Goal: Download file/media

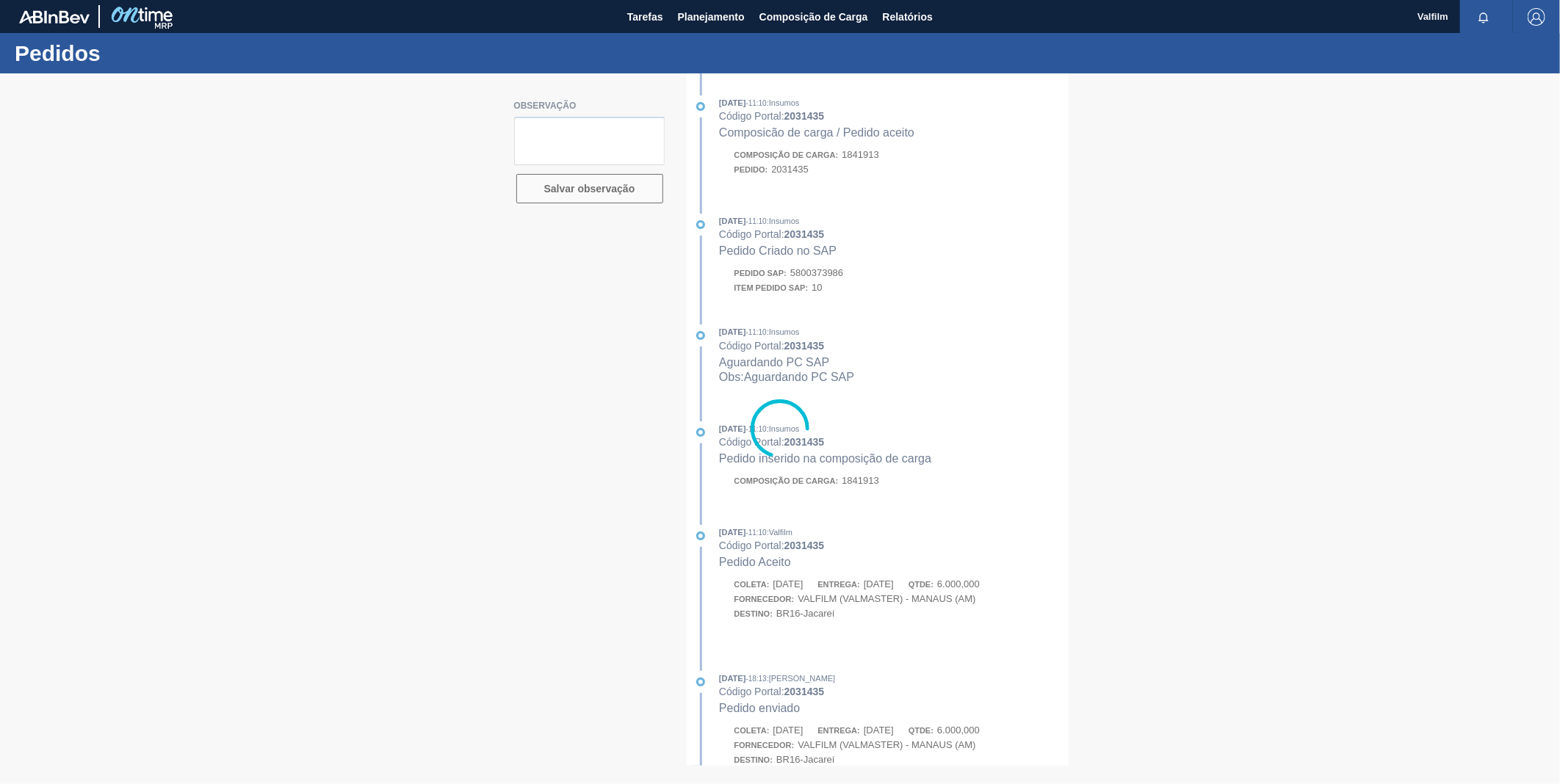
type textarea "FOB SOLICITADO AMBEV 17/9"
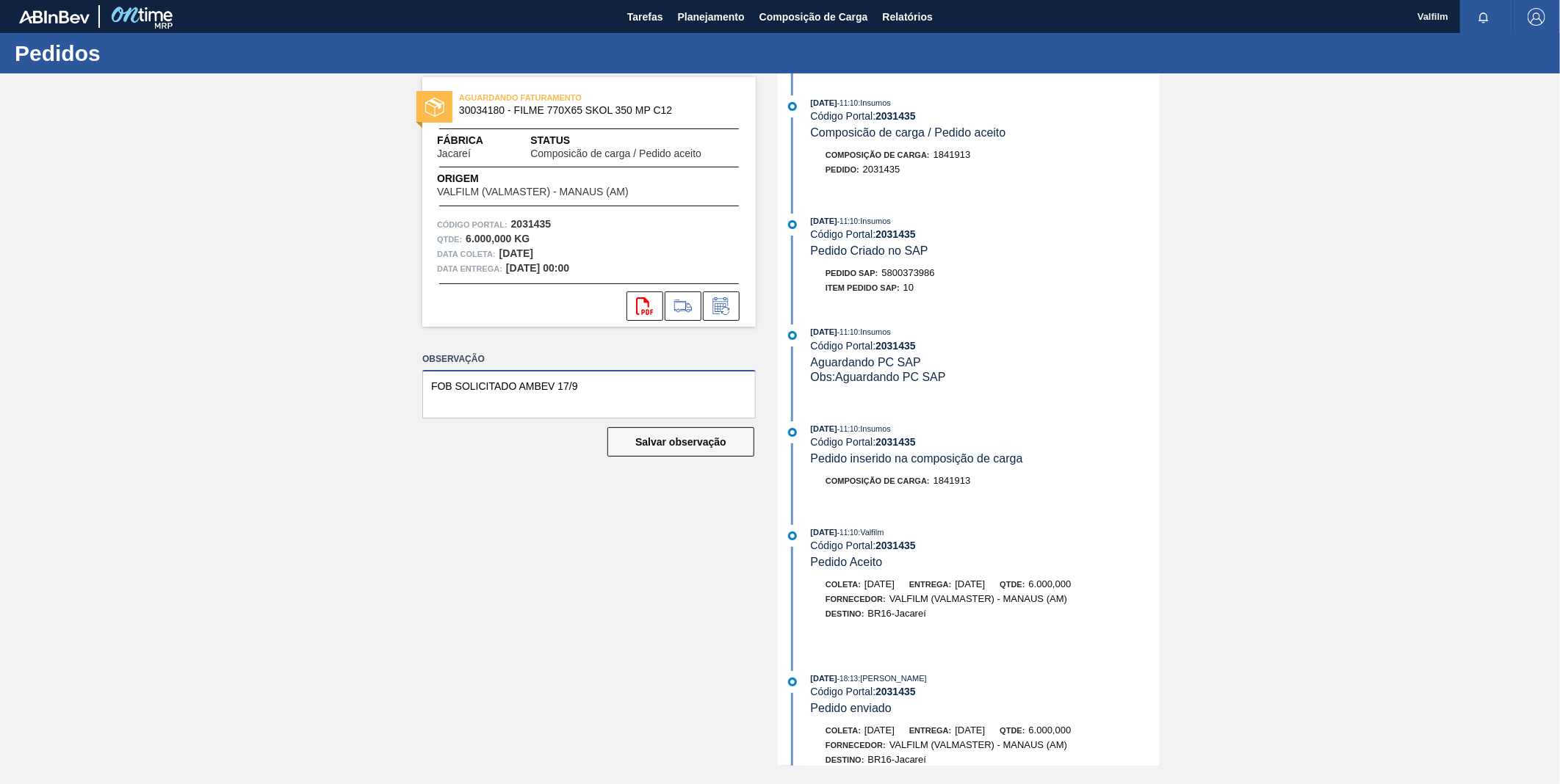
click at [702, 399] on textarea "FOB SOLICITADO AMBEV 17/9" at bounding box center [588, 393] width 333 height 48
click at [894, 5] on button "Relatórios" at bounding box center [908, 16] width 65 height 33
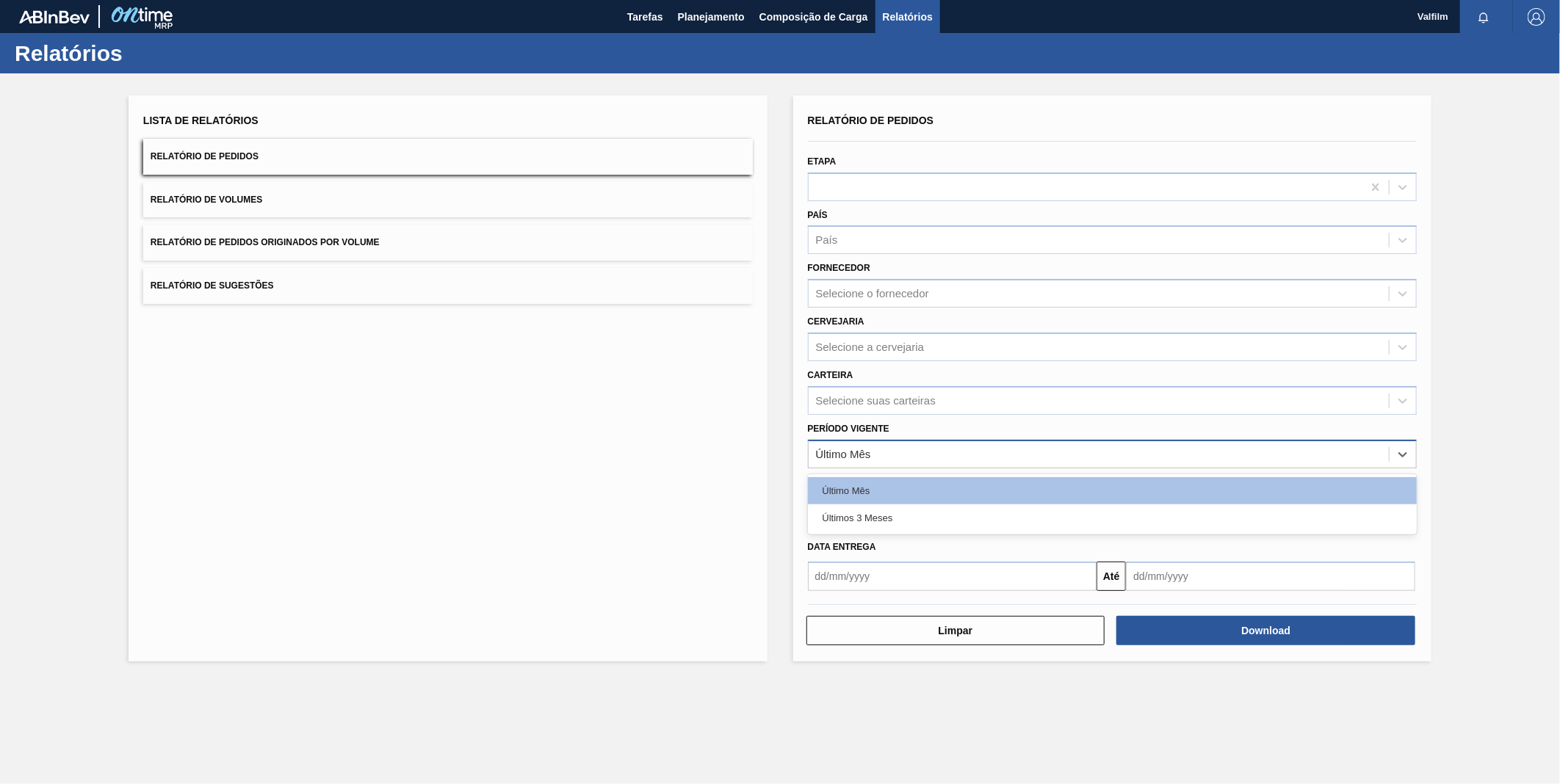
click at [933, 456] on div "Último Mês" at bounding box center [1098, 454] width 581 height 22
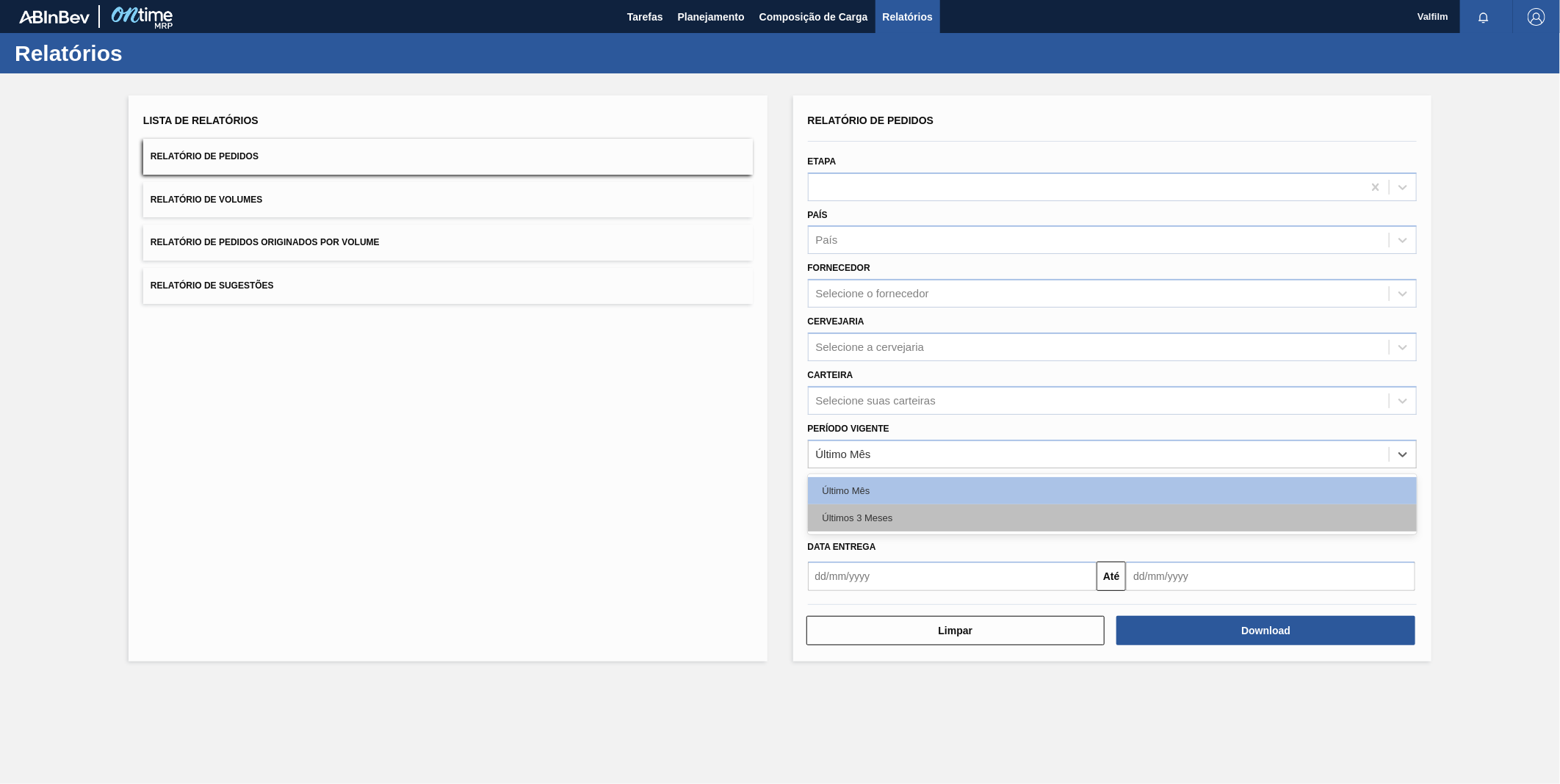
click at [884, 509] on div "Últimos 3 Meses" at bounding box center [1112, 518] width 609 height 27
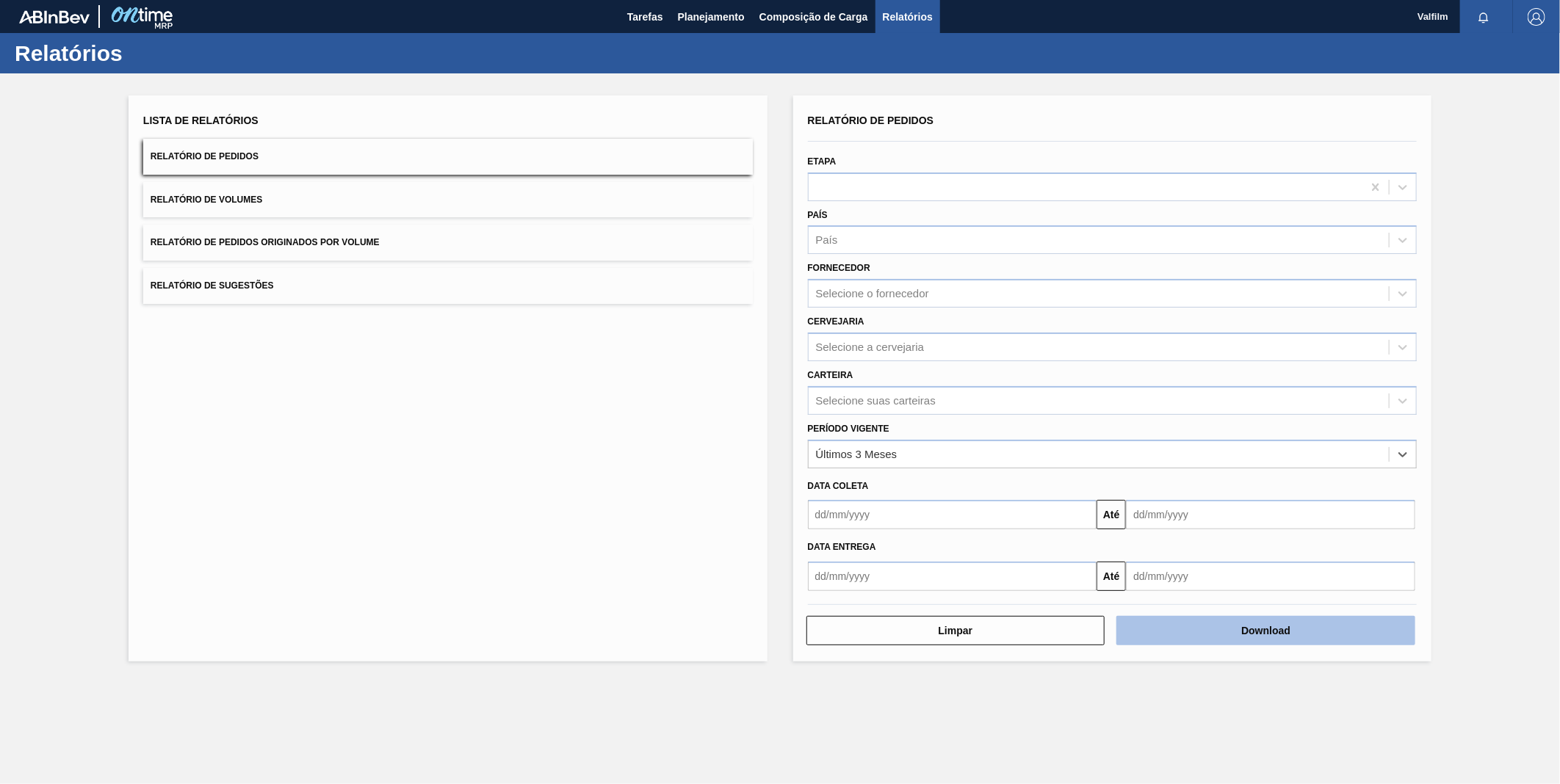
click at [1273, 620] on button "Download" at bounding box center [1265, 630] width 299 height 29
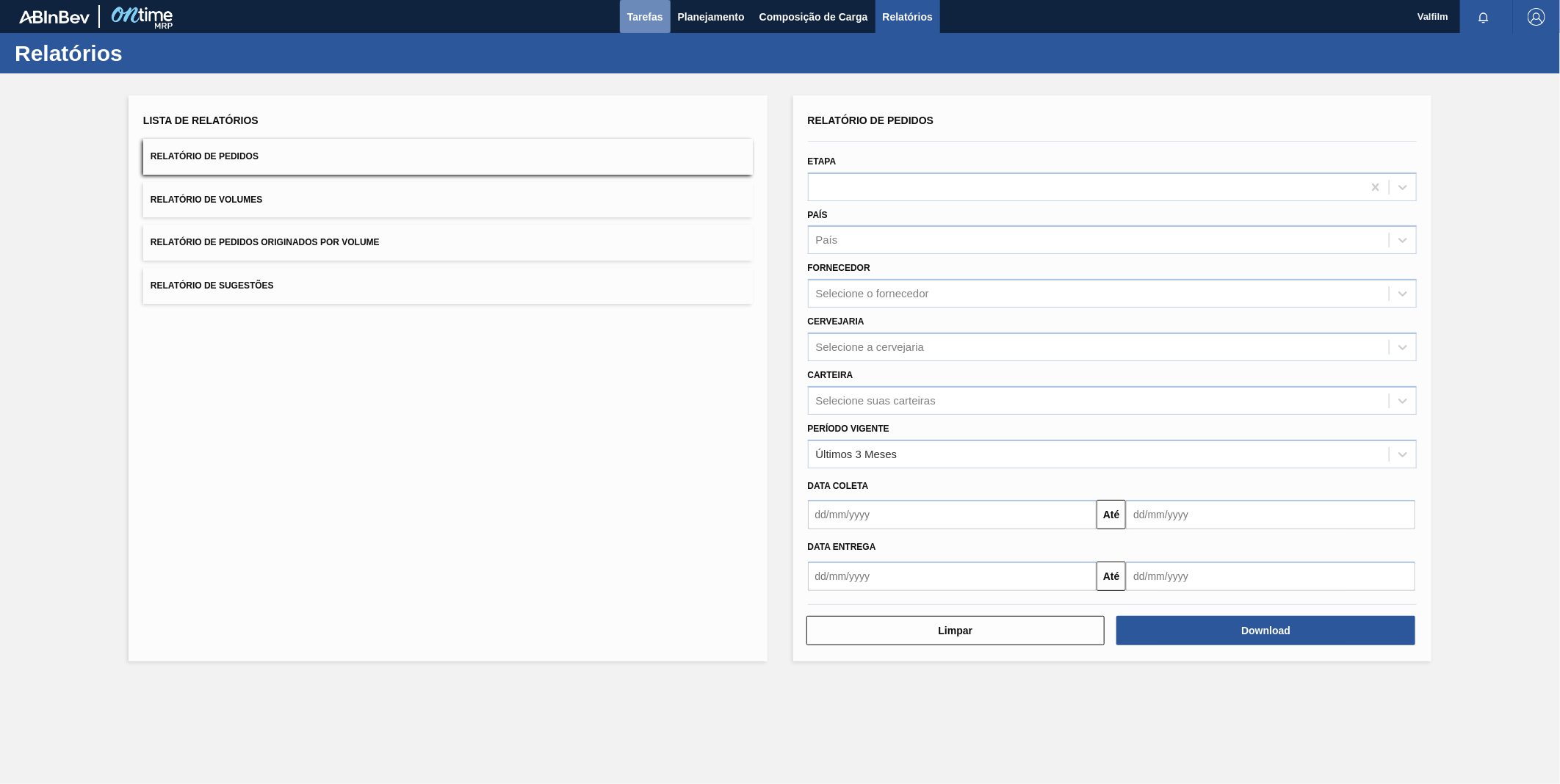
click at [657, 12] on span "Tarefas" at bounding box center [645, 17] width 36 height 18
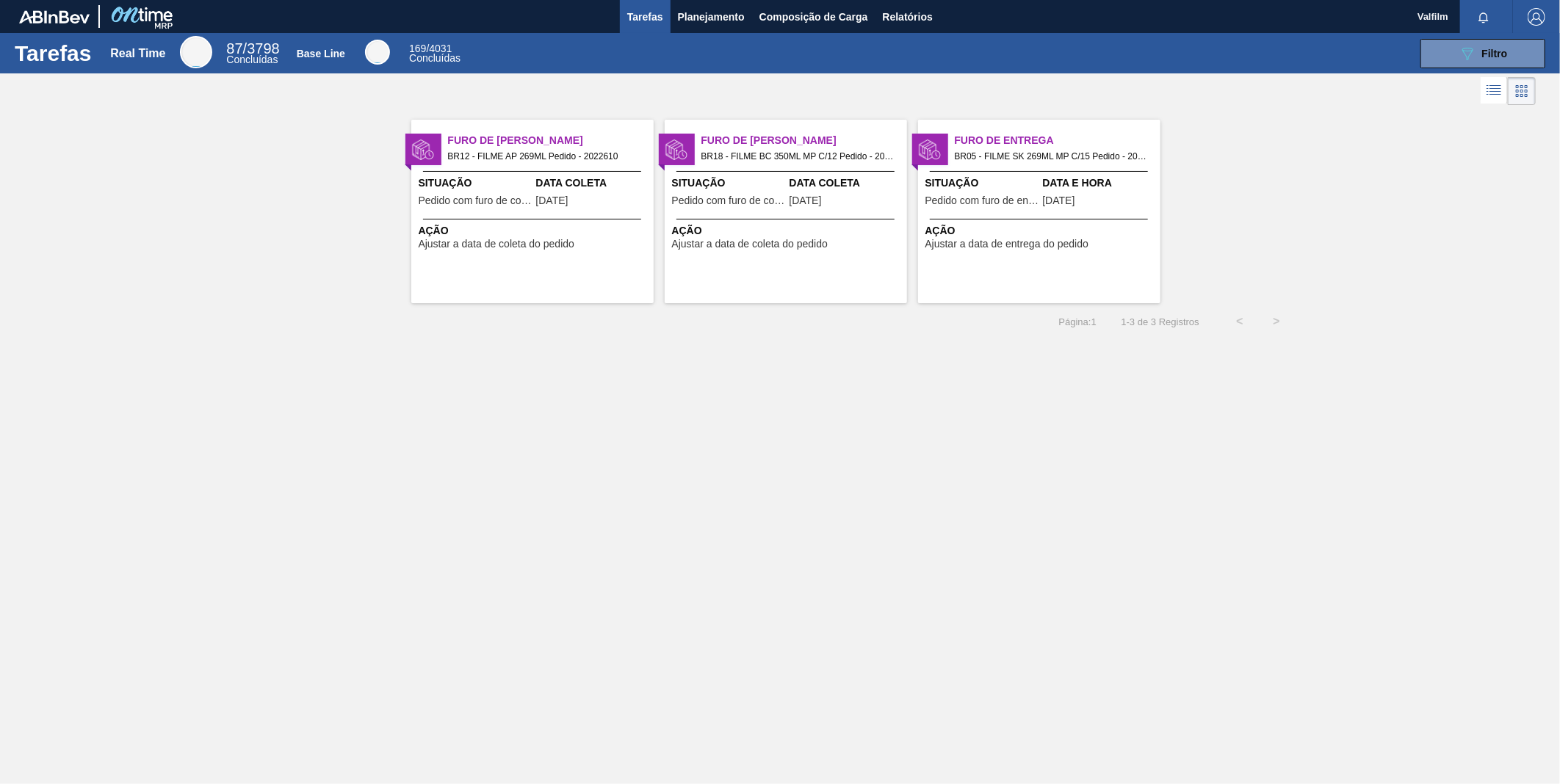
click at [515, 225] on span "Ação" at bounding box center [534, 230] width 231 height 16
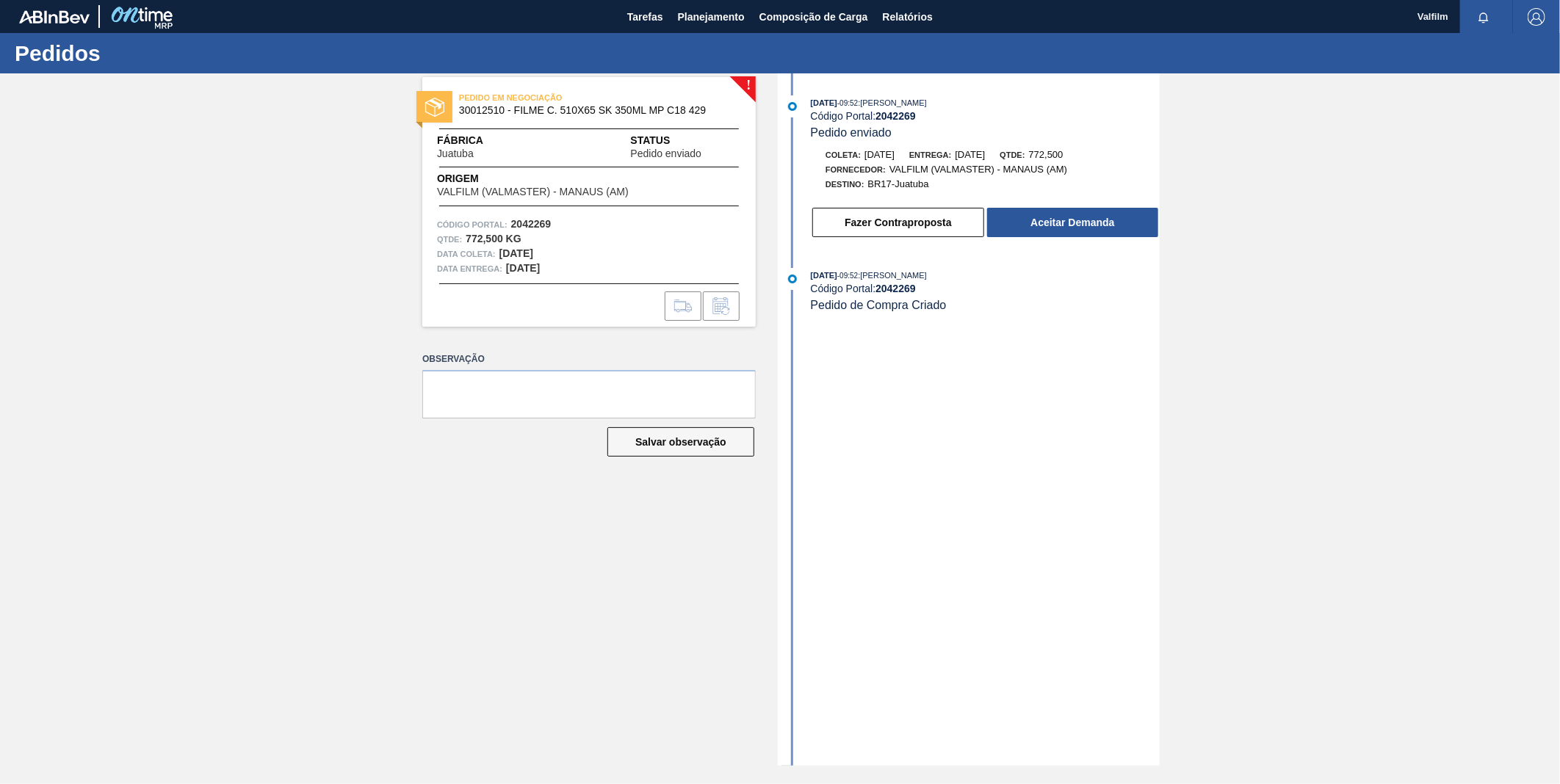
click at [1237, 380] on div "! PEDIDO EM NEGOCIAÇÃO 30012510 - FILME C. 510X65 SK 350ML MP C18 429 Fábrica J…" at bounding box center [780, 419] width 1560 height 692
click at [885, 112] on strong "2042269" at bounding box center [896, 116] width 40 height 12
